Goal: Task Accomplishment & Management: Manage account settings

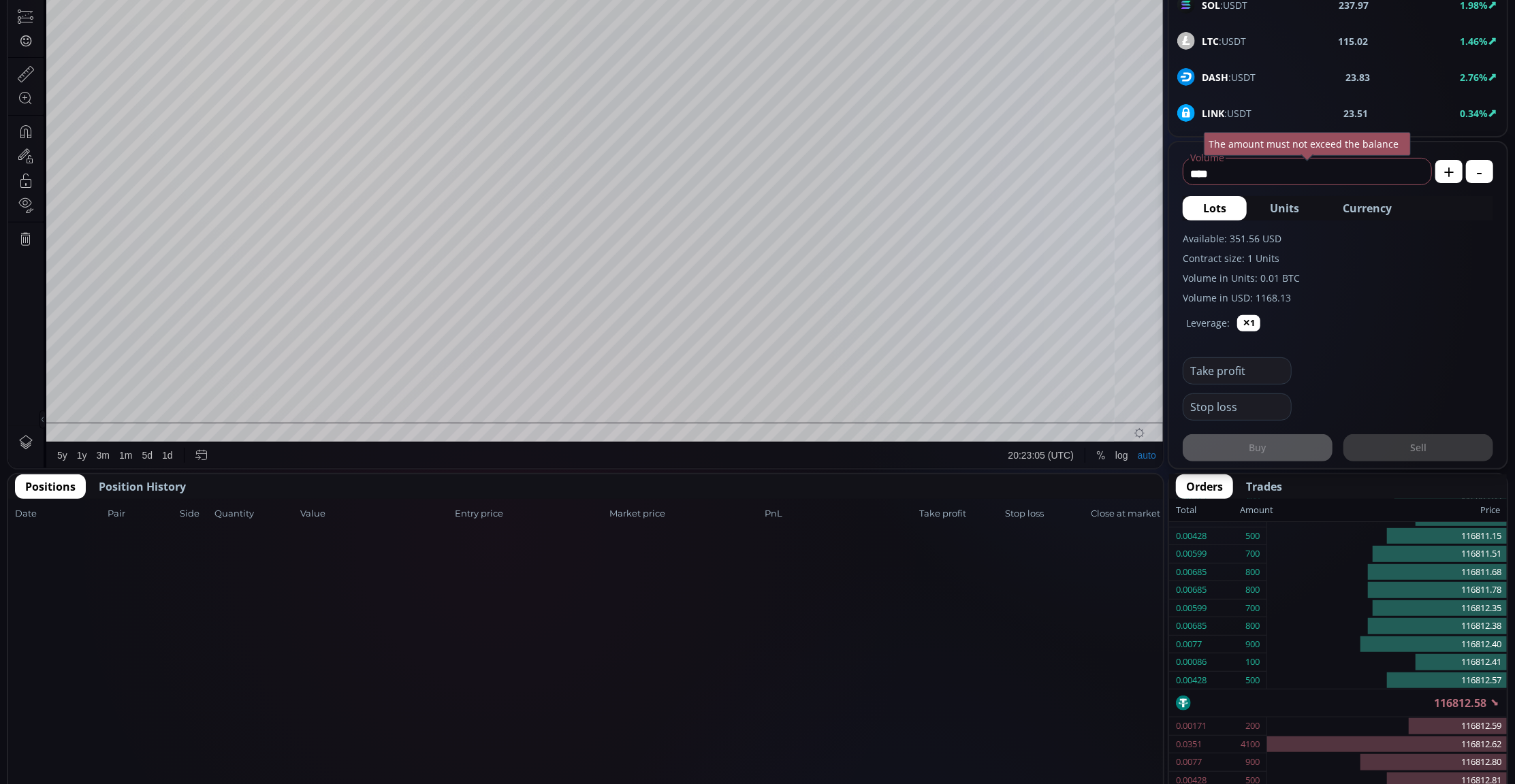
scroll to position [545, 0]
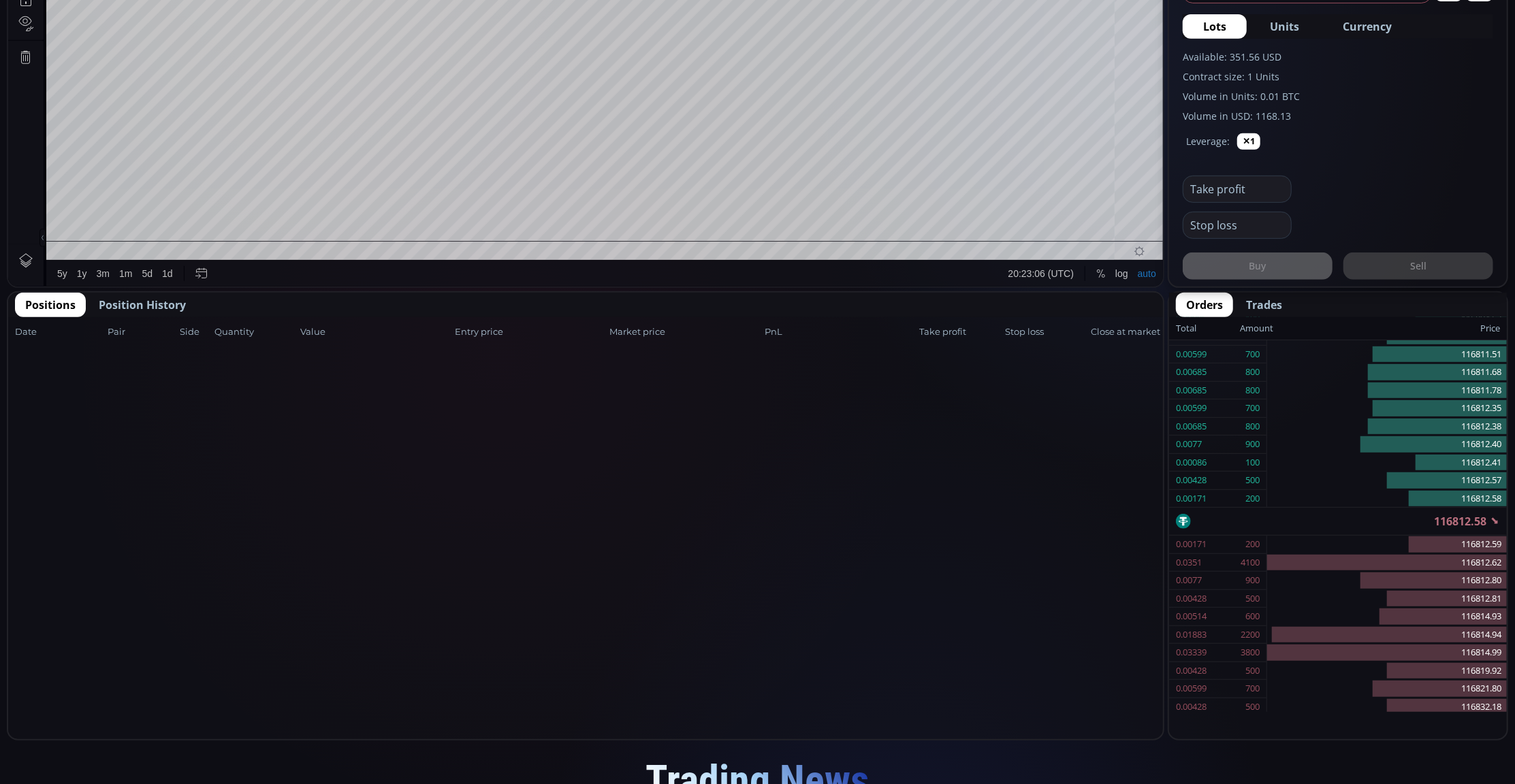
click at [159, 305] on span "Position History" at bounding box center [142, 304] width 87 height 16
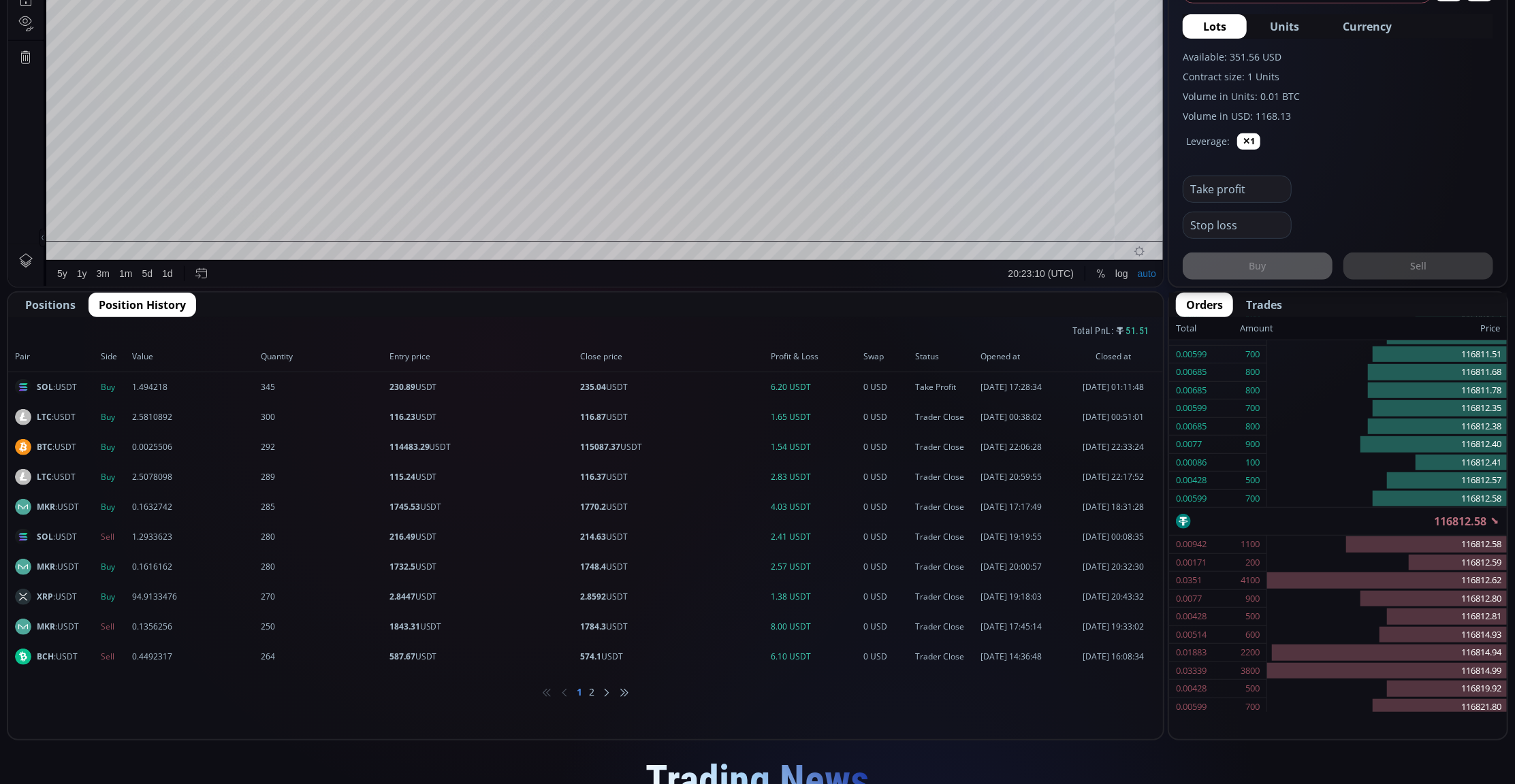
click at [61, 302] on span "Positions" at bounding box center [50, 304] width 50 height 16
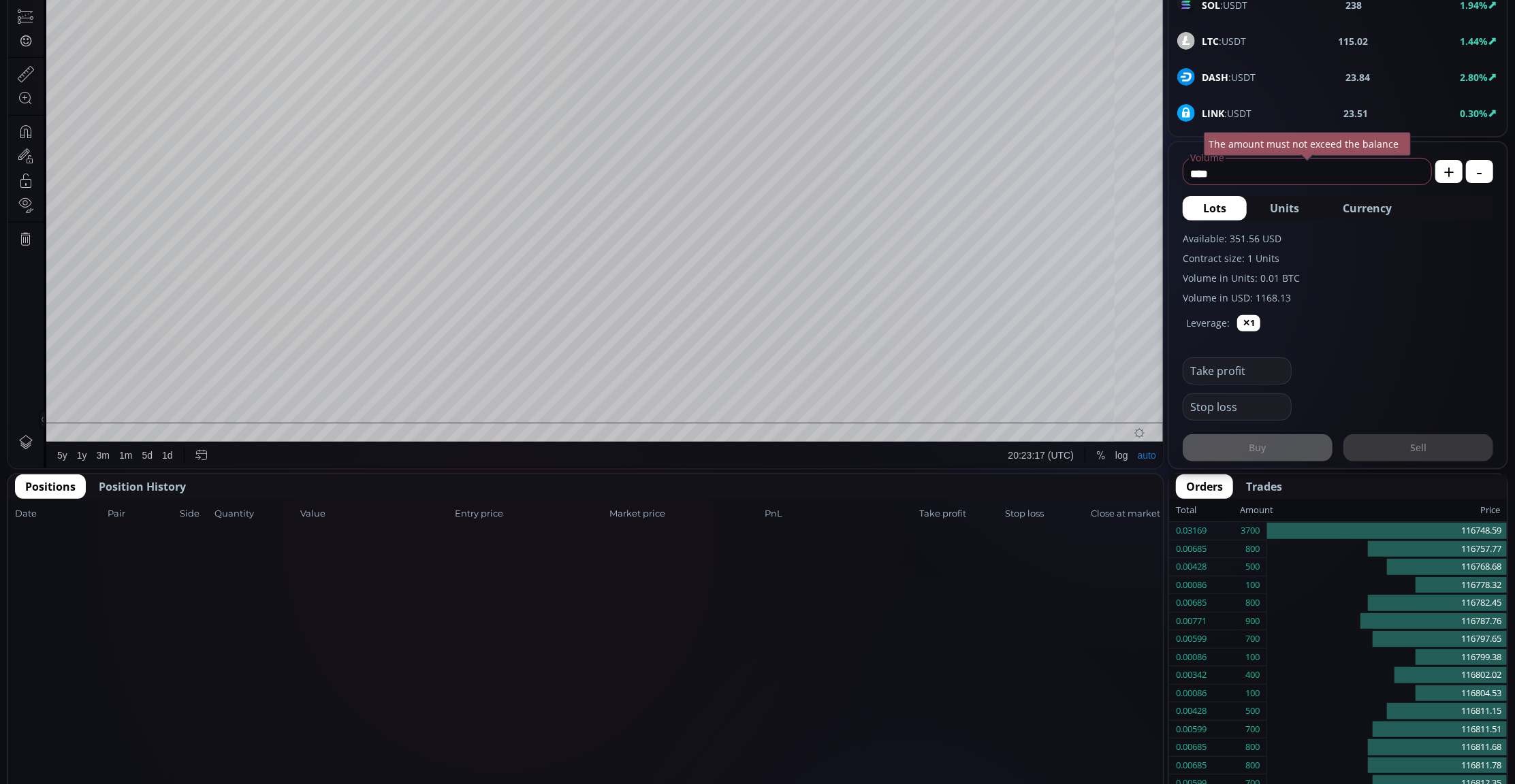
scroll to position [90, 0]
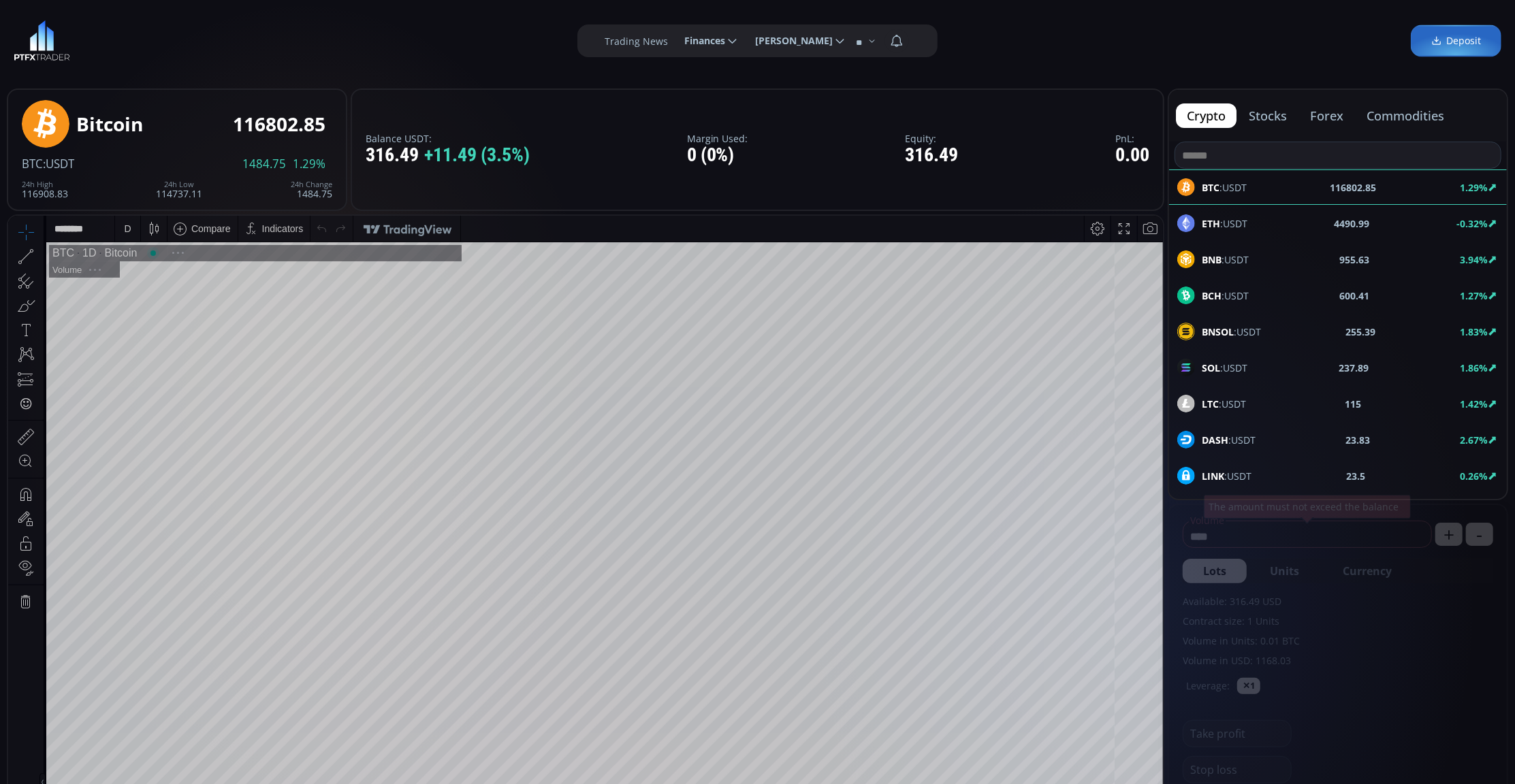
scroll to position [193, 0]
